Goal: Use online tool/utility: Utilize a website feature to perform a specific function

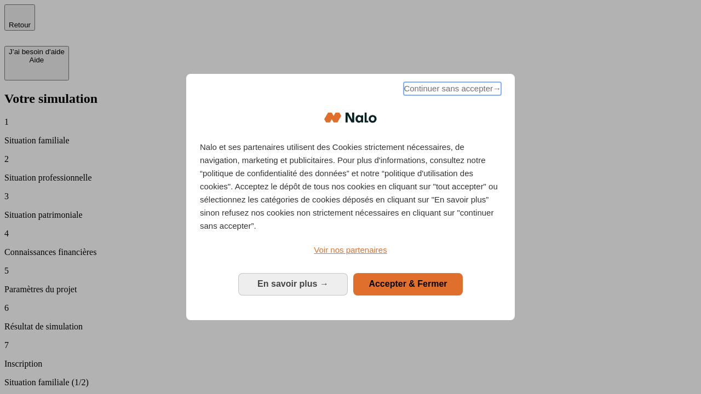
click at [451, 90] on span "Continuer sans accepter →" at bounding box center [451, 88] width 97 height 13
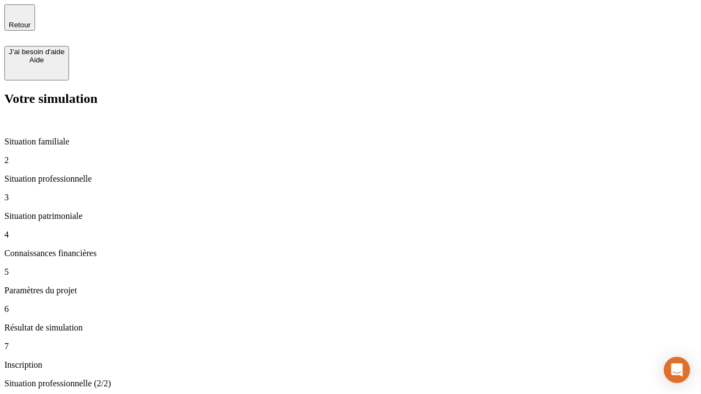
type input "70 000"
type input "1 000"
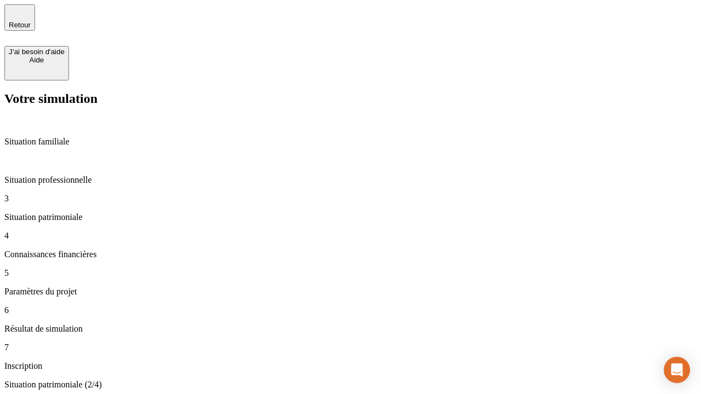
type input "800"
type input "6"
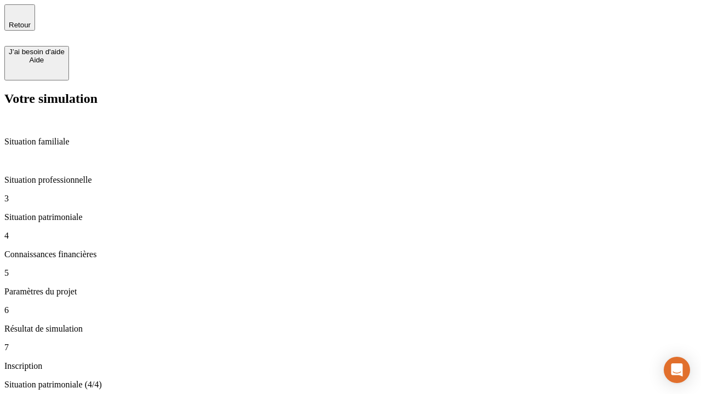
type input "400"
type input "3"
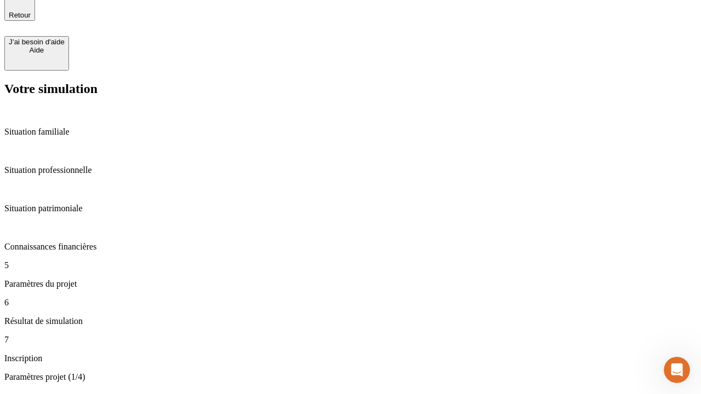
scroll to position [34, 0]
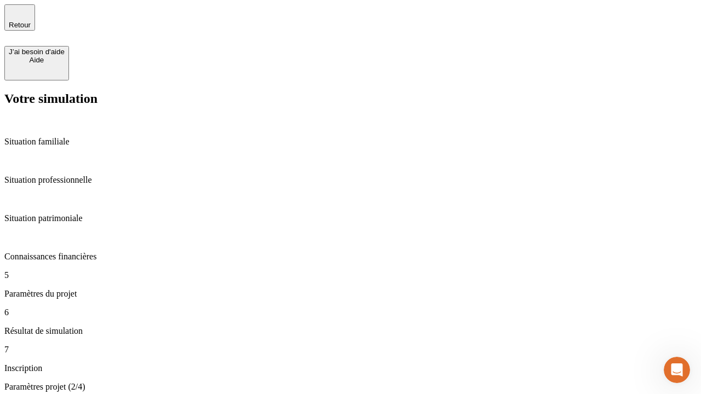
type input "35"
type input "500"
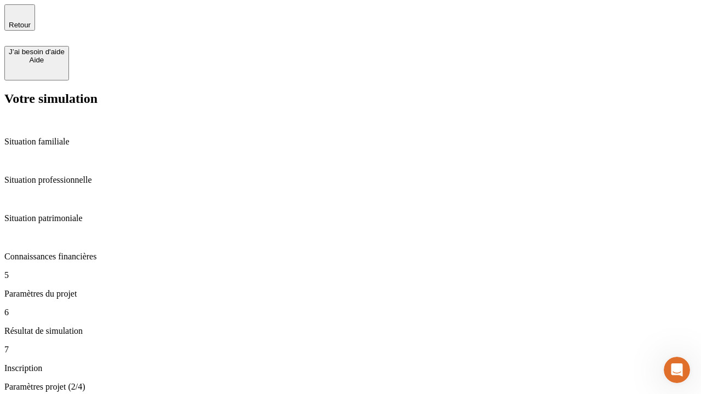
type input "640"
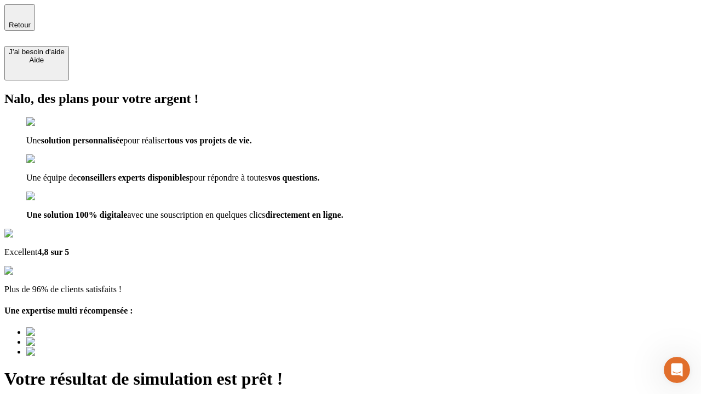
type input "[EMAIL_ADDRESS][DOMAIN_NAME]"
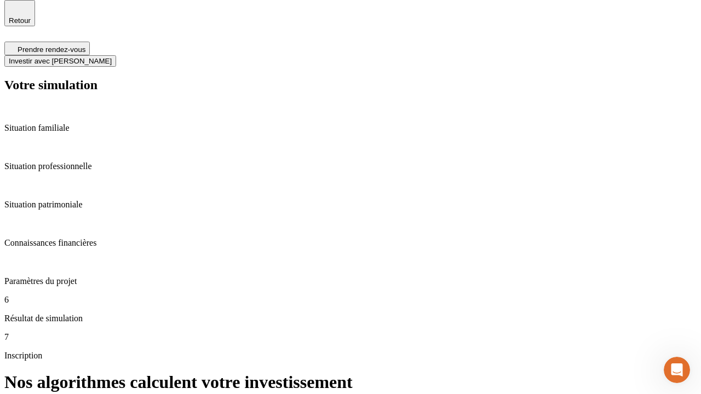
click at [112, 57] on span "Investir avec [PERSON_NAME]" at bounding box center [60, 61] width 103 height 8
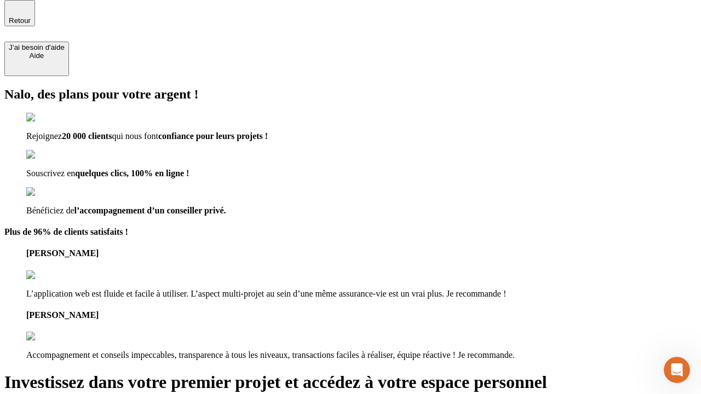
scroll to position [3, 0]
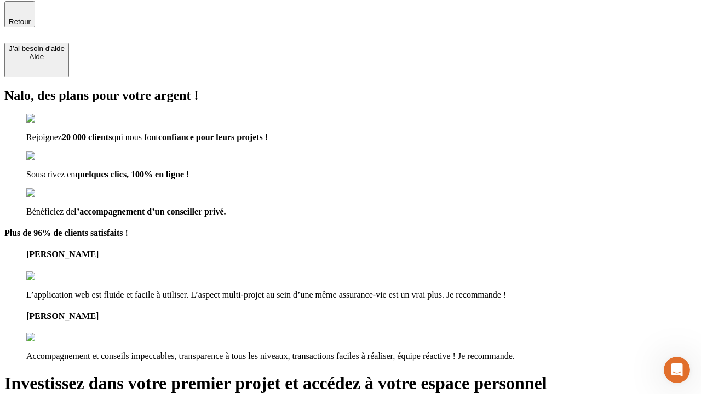
type input "abc"
